Goal: Task Accomplishment & Management: Manage account settings

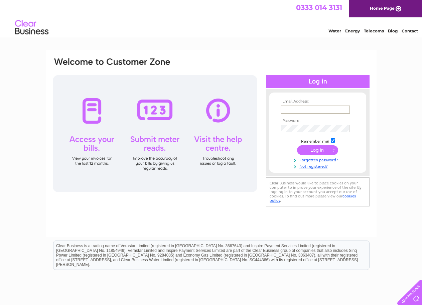
type input "shoeimp@bryceshoes.co.uk"
click at [332, 149] on input "submit" at bounding box center [317, 149] width 41 height 9
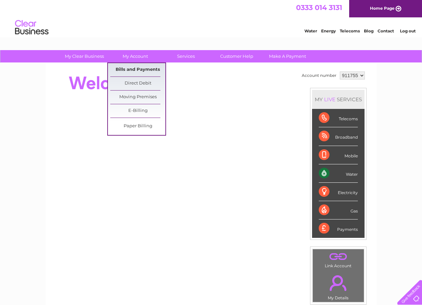
click at [136, 67] on link "Bills and Payments" at bounding box center [137, 69] width 55 height 13
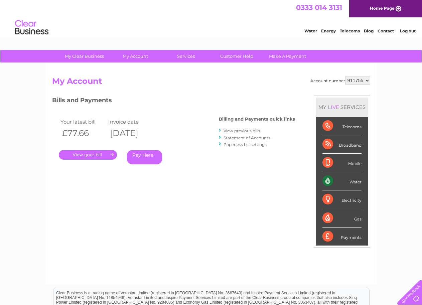
click at [96, 154] on link "." at bounding box center [88, 155] width 58 height 10
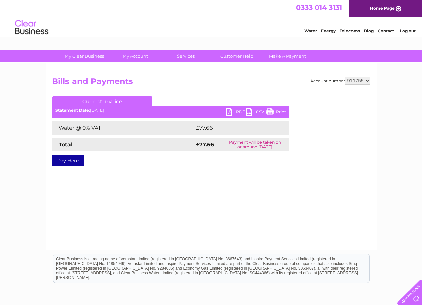
click at [234, 110] on link "PDF" at bounding box center [236, 113] width 20 height 10
click at [413, 29] on link "Log out" at bounding box center [408, 30] width 16 height 5
